Goal: Task Accomplishment & Management: Use online tool/utility

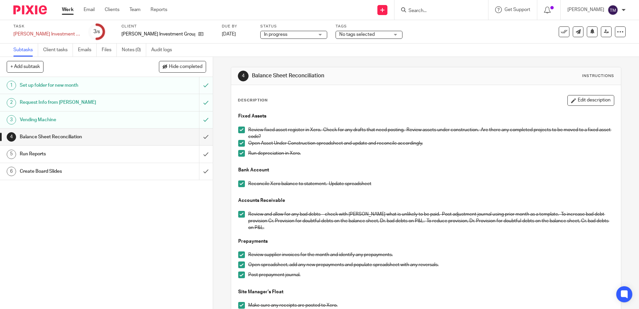
scroll to position [191, 0]
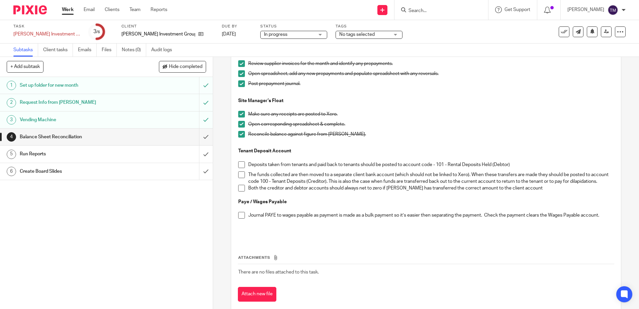
click at [69, 11] on link "Work" at bounding box center [68, 9] width 12 height 7
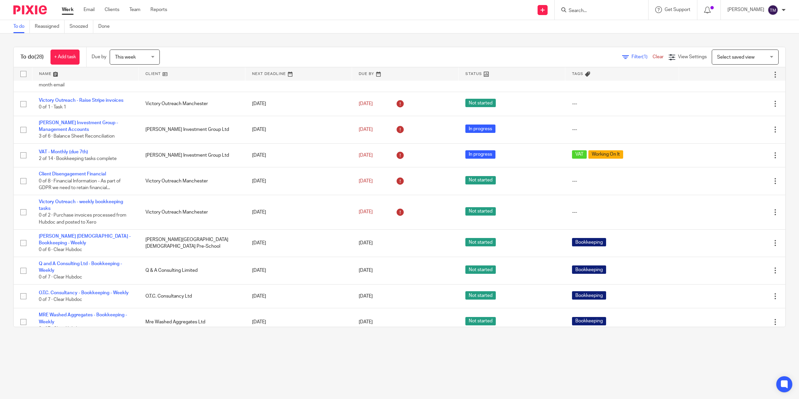
scroll to position [81, 0]
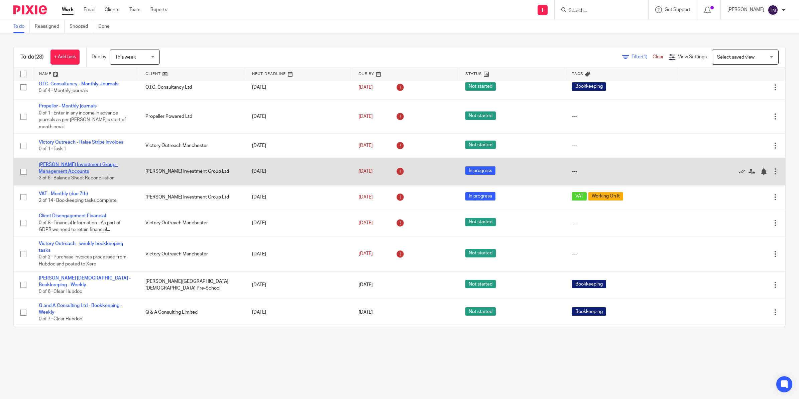
click at [71, 162] on link "[PERSON_NAME] Investment Group - Management Accounts" at bounding box center [78, 167] width 79 height 11
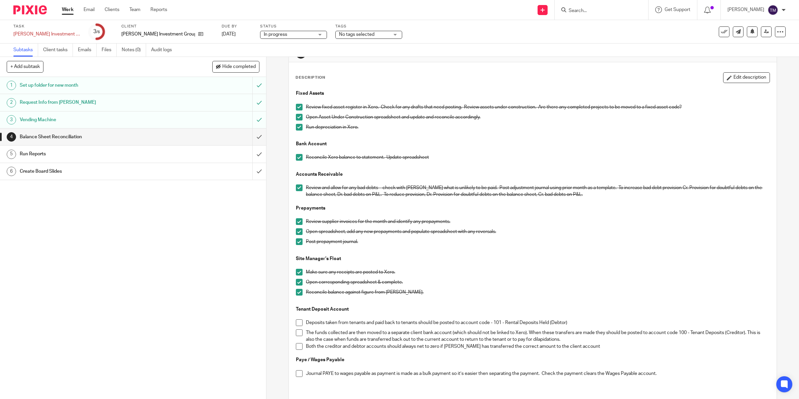
scroll to position [84, 0]
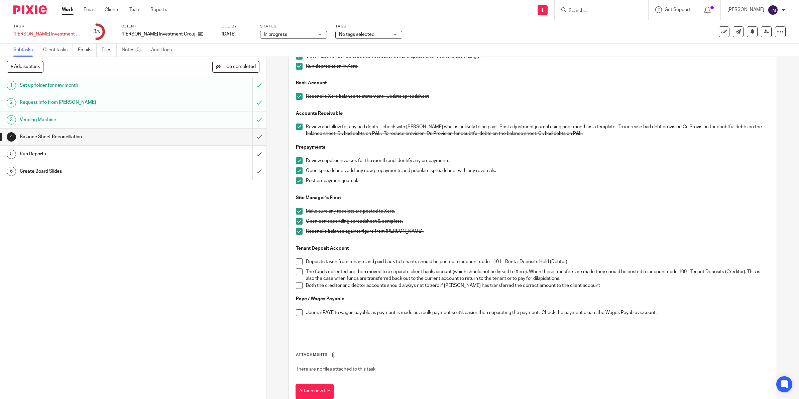
click at [299, 263] on span at bounding box center [299, 261] width 7 height 7
click at [300, 273] on span at bounding box center [299, 271] width 7 height 7
click at [297, 289] on li "Both the creditor and debtor accounts should always net to zero if Omar has tra…" at bounding box center [533, 289] width 474 height 14
click at [297, 286] on span at bounding box center [299, 285] width 7 height 7
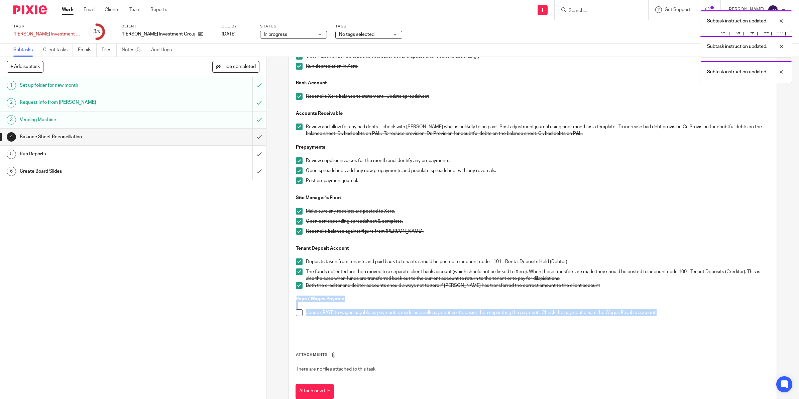
drag, startPoint x: 661, startPoint y: 313, endPoint x: 294, endPoint y: 300, distance: 368.1
click at [294, 300] on div "Fixed Assets Review fixed asset register in Xero. Check for any drafts that nee…" at bounding box center [533, 182] width 481 height 312
copy div "Paye / Wages Payable Journal PAYE to wages payable as payment is made as a bulk…"
drag, startPoint x: 297, startPoint y: 310, endPoint x: 306, endPoint y: 325, distance: 17.9
click at [297, 310] on span at bounding box center [299, 312] width 7 height 7
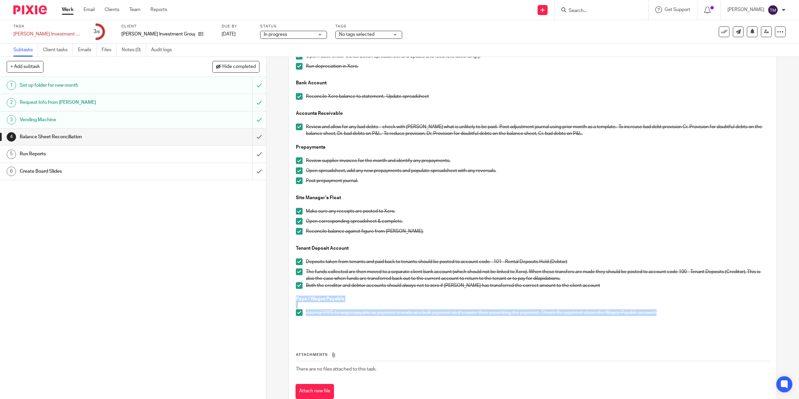
click at [349, 319] on div "Journal PAYE to wages payable as payment is made as a bulk payment so it’s easi…" at bounding box center [538, 314] width 464 height 10
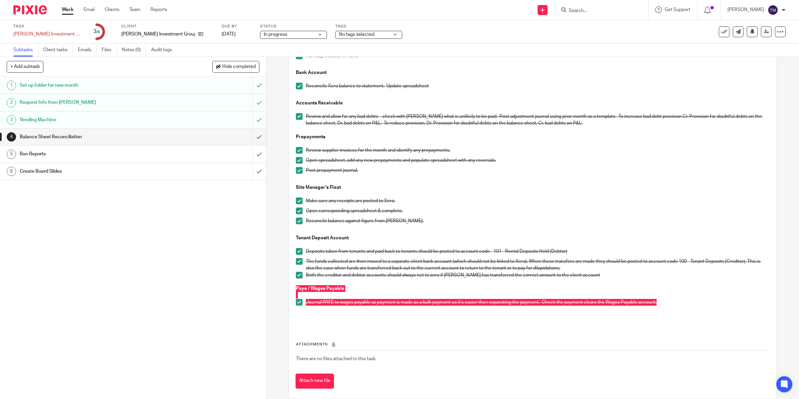
scroll to position [104, 0]
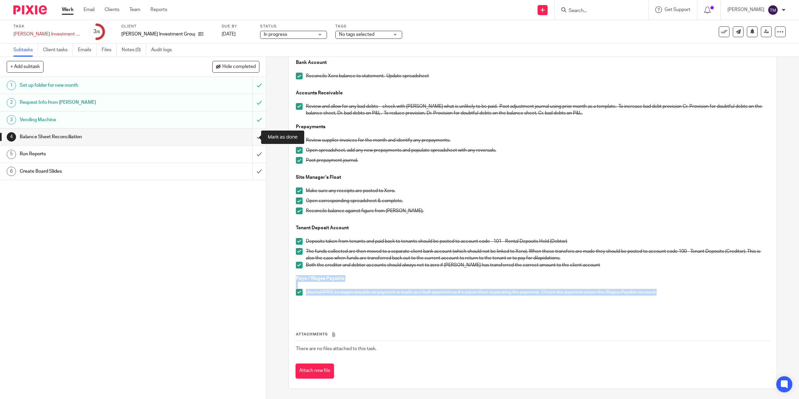
click at [249, 135] on input "submit" at bounding box center [133, 136] width 266 height 17
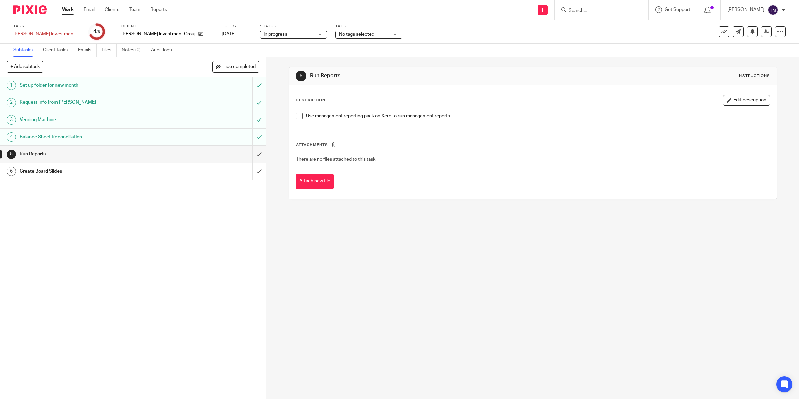
click at [52, 171] on h1 "Create Board Slides" at bounding box center [95, 171] width 151 height 10
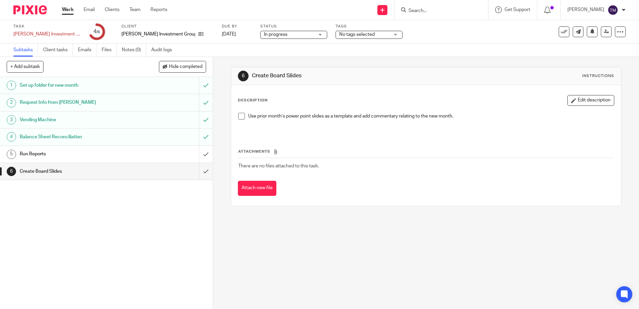
click at [81, 136] on h1 "Balance Sheet Reconciliation" at bounding box center [77, 137] width 115 height 10
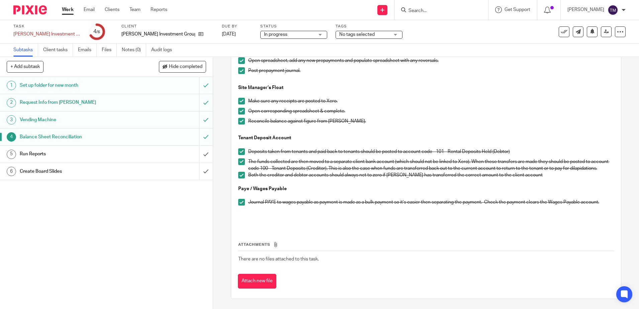
scroll to position [211, 0]
click at [385, 229] on div "Attachments There are no files attached to this task. Attach new file" at bounding box center [426, 258] width 376 height 61
click at [35, 154] on h1 "Run Reports" at bounding box center [77, 154] width 115 height 10
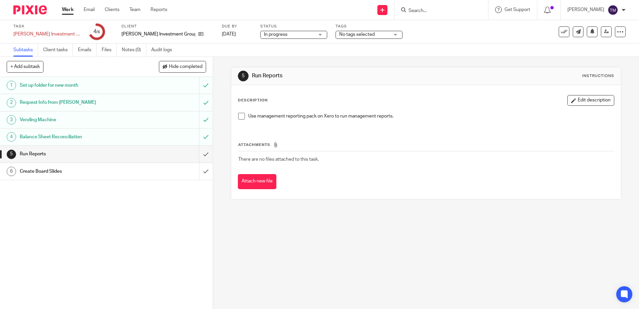
click at [238, 115] on span at bounding box center [241, 116] width 7 height 7
click at [195, 155] on input "submit" at bounding box center [106, 153] width 213 height 17
